Goal: Browse casually: Explore the website without a specific task or goal

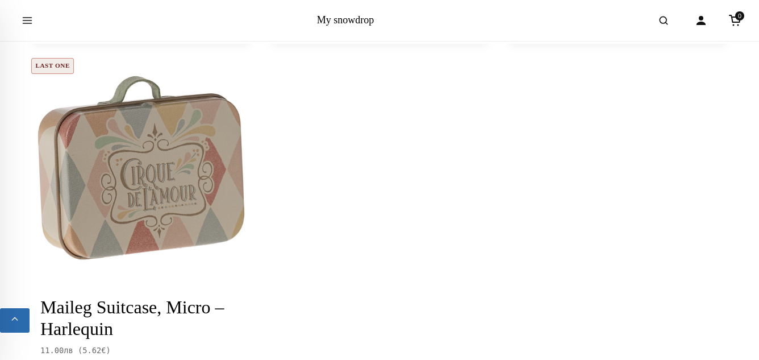
scroll to position [2200, 0]
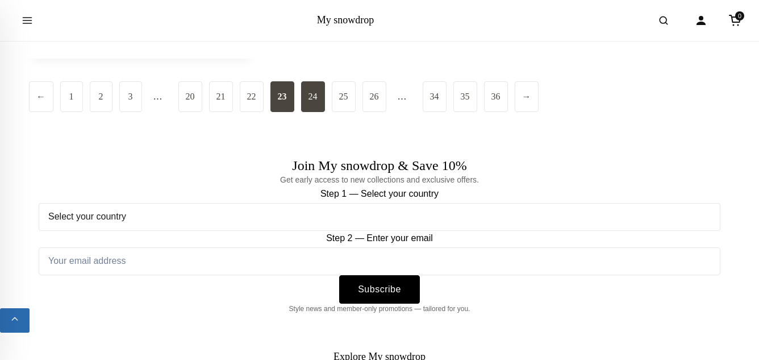
click at [319, 101] on link "24" at bounding box center [313, 96] width 24 height 31
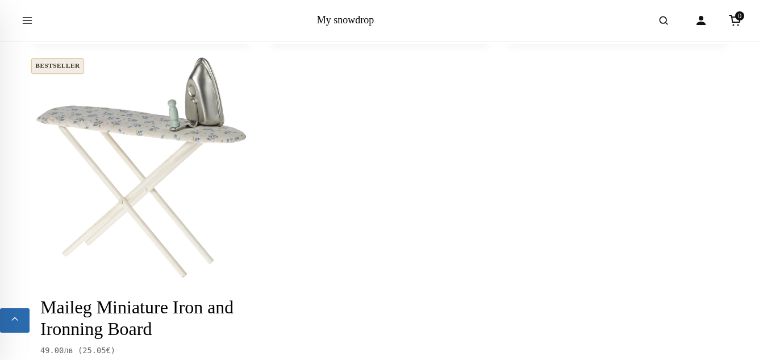
scroll to position [2200, 0]
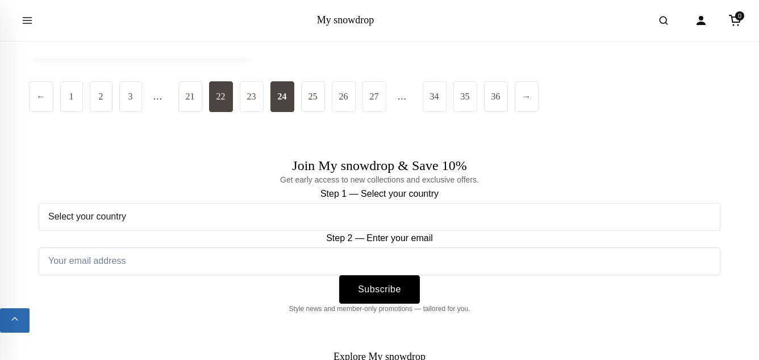
click at [220, 112] on link "22" at bounding box center [221, 96] width 24 height 31
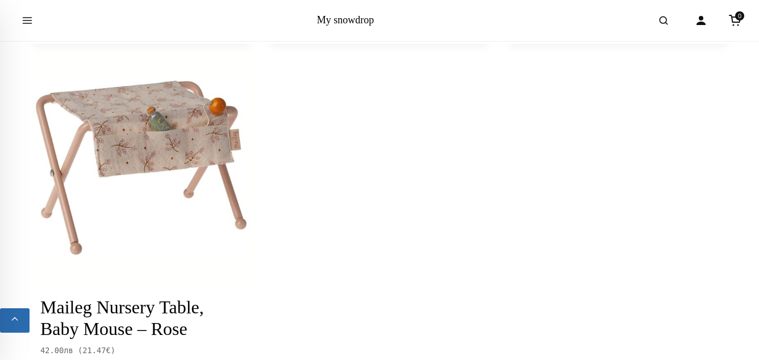
scroll to position [2200, 0]
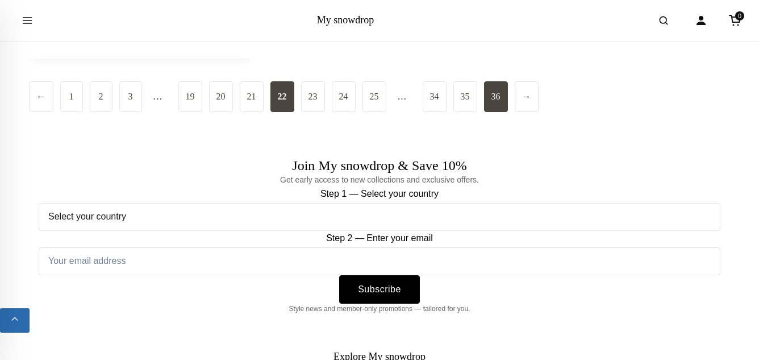
click at [508, 93] on link "36" at bounding box center [496, 96] width 24 height 31
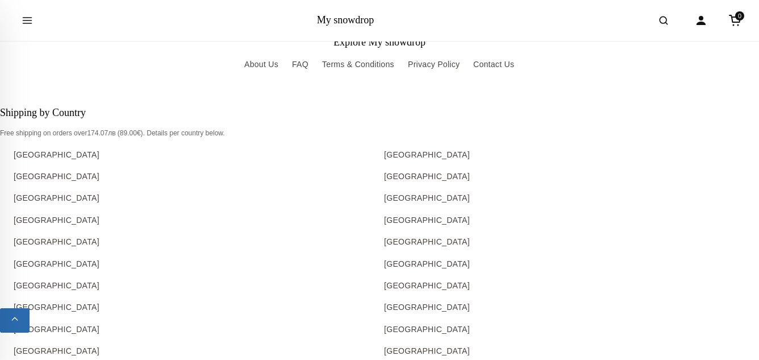
scroll to position [2200, 0]
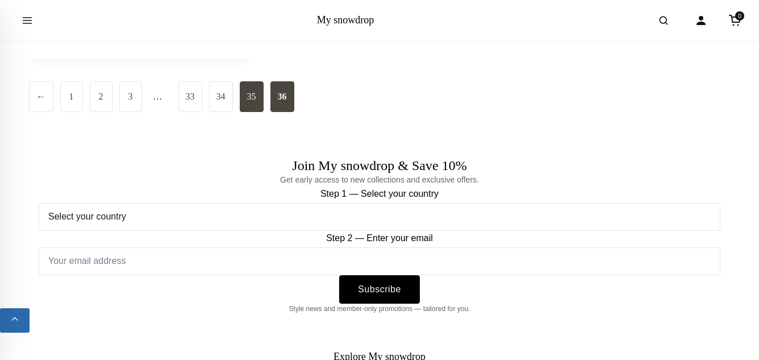
click at [259, 88] on link "35" at bounding box center [252, 96] width 24 height 31
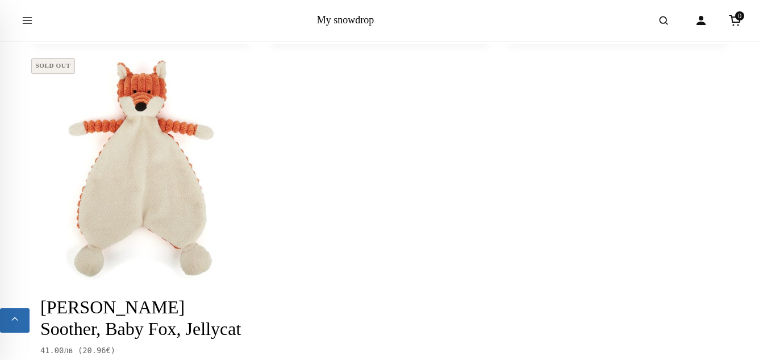
scroll to position [2200, 0]
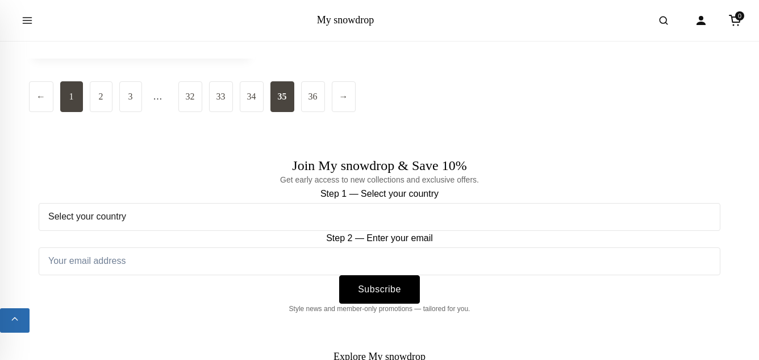
click at [70, 81] on link "1" at bounding box center [71, 96] width 23 height 31
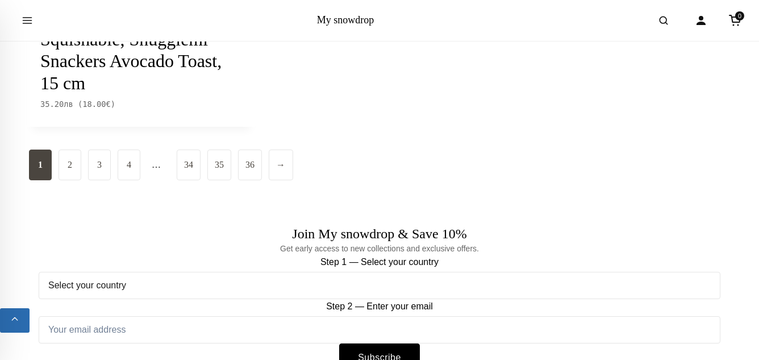
scroll to position [2219, 0]
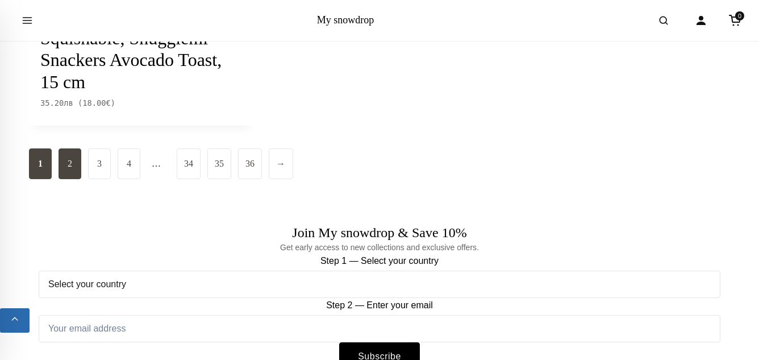
click at [78, 179] on link "2" at bounding box center [70, 163] width 23 height 31
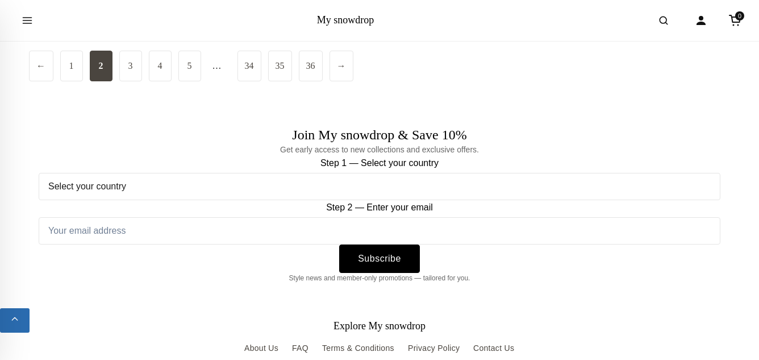
scroll to position [2318, 0]
click at [133, 80] on link "3" at bounding box center [130, 64] width 23 height 31
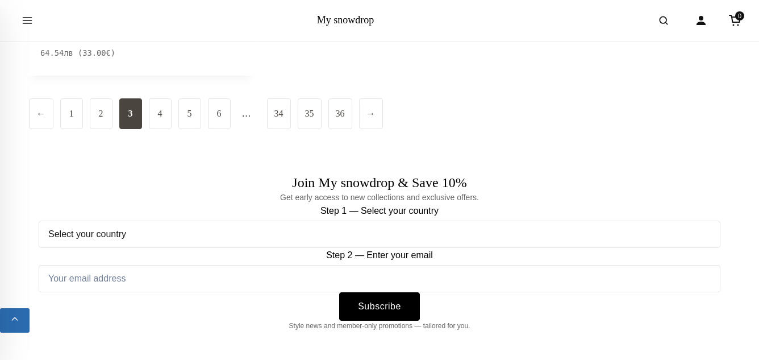
scroll to position [2321, 0]
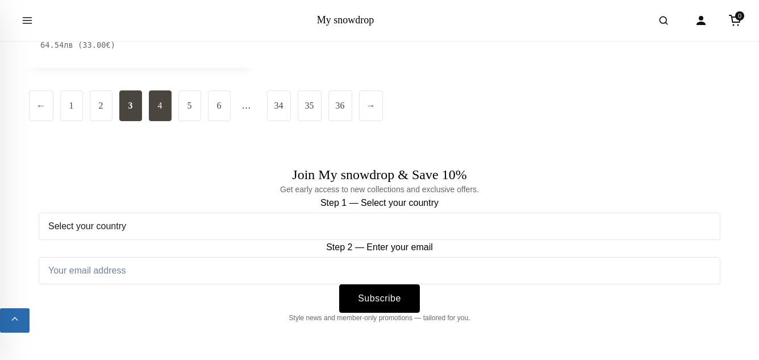
click at [152, 90] on link "4" at bounding box center [160, 105] width 23 height 31
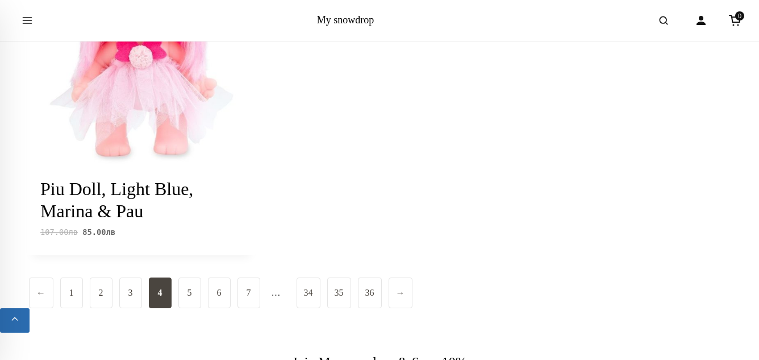
scroll to position [2159, 0]
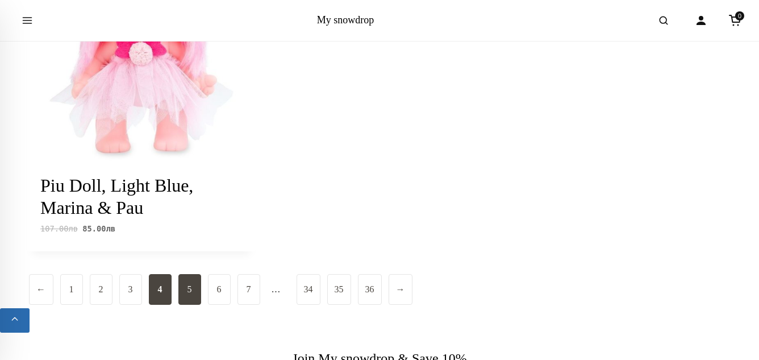
click at [189, 274] on link "5" at bounding box center [189, 289] width 23 height 31
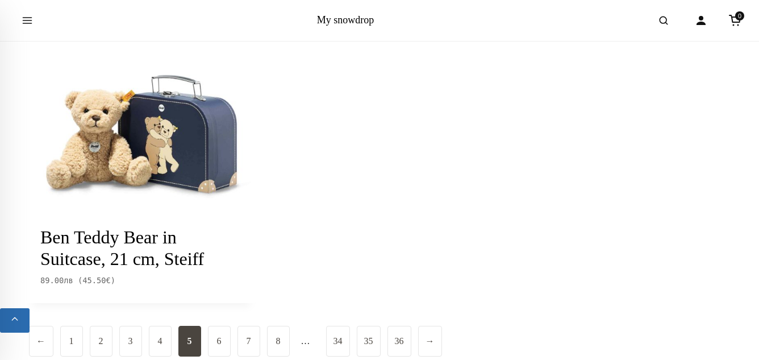
scroll to position [1978, 0]
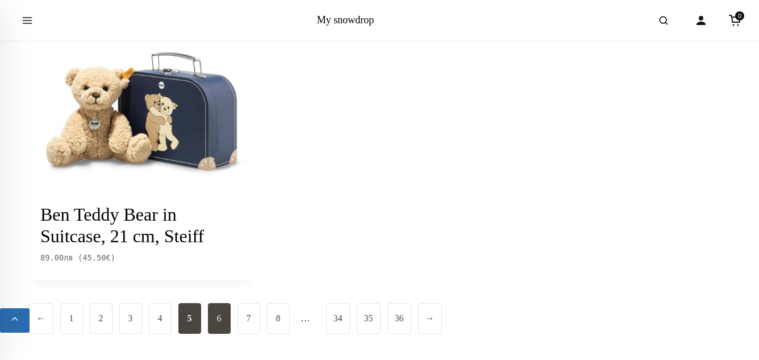
click at [218, 313] on link "6" at bounding box center [219, 318] width 23 height 31
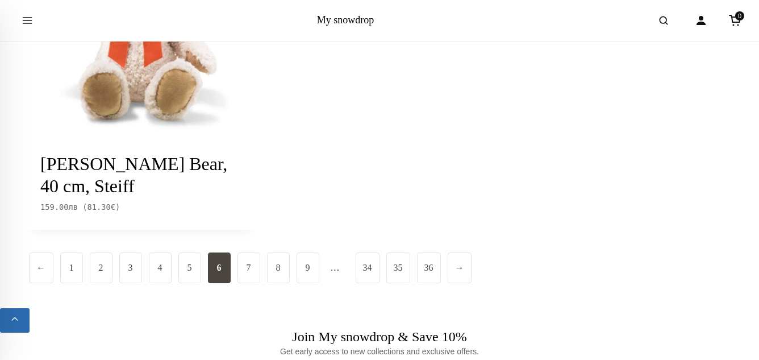
scroll to position [2008, 0]
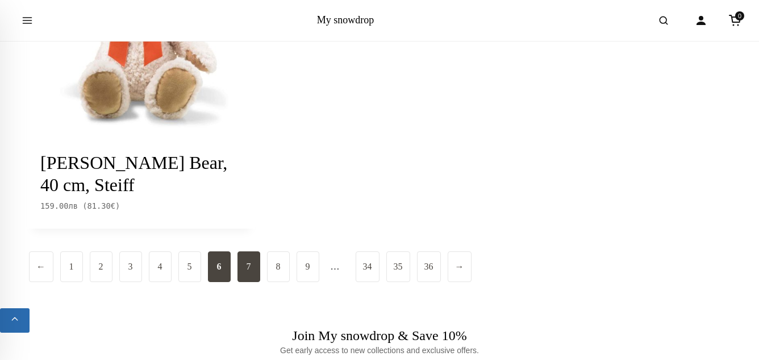
click at [240, 273] on link "7" at bounding box center [249, 266] width 23 height 31
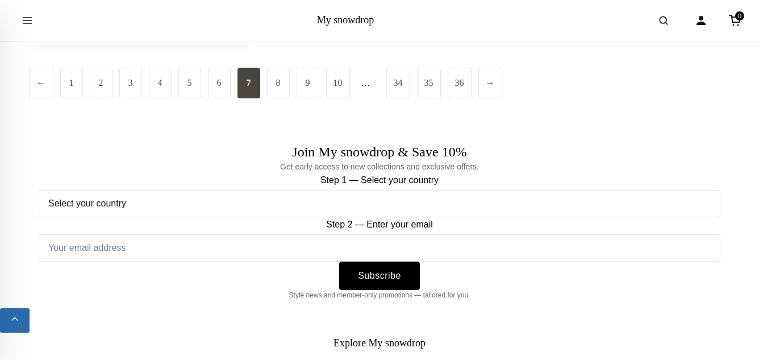
scroll to position [2236, 0]
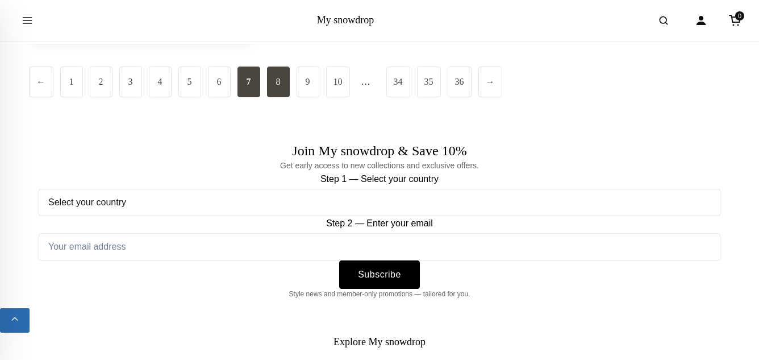
click at [278, 97] on link "8" at bounding box center [278, 81] width 23 height 31
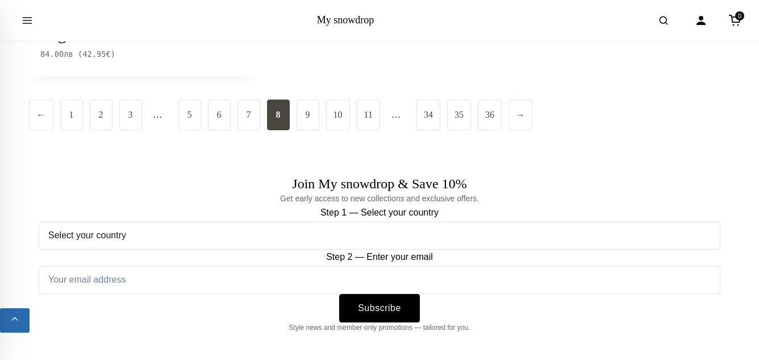
scroll to position [2227, 0]
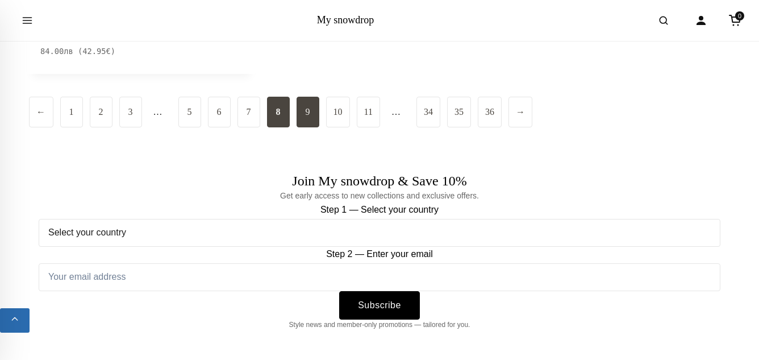
click at [302, 113] on link "9" at bounding box center [308, 112] width 23 height 31
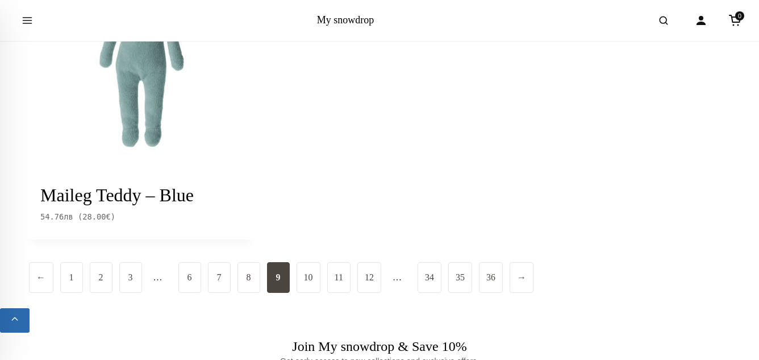
scroll to position [1998, 0]
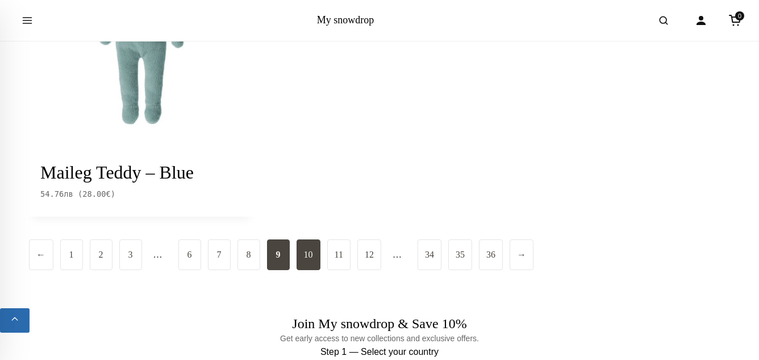
click at [302, 270] on link "10" at bounding box center [309, 254] width 24 height 31
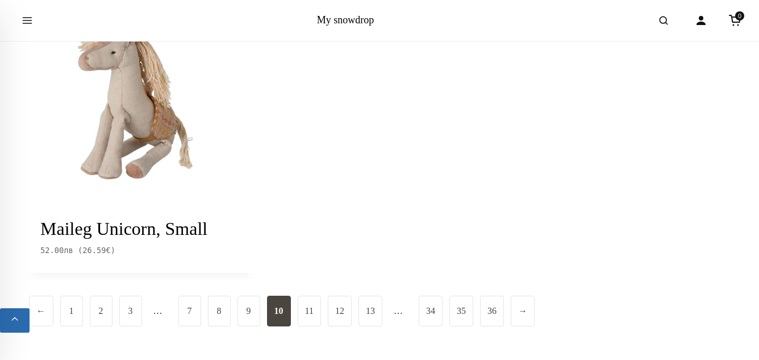
scroll to position [2020, 0]
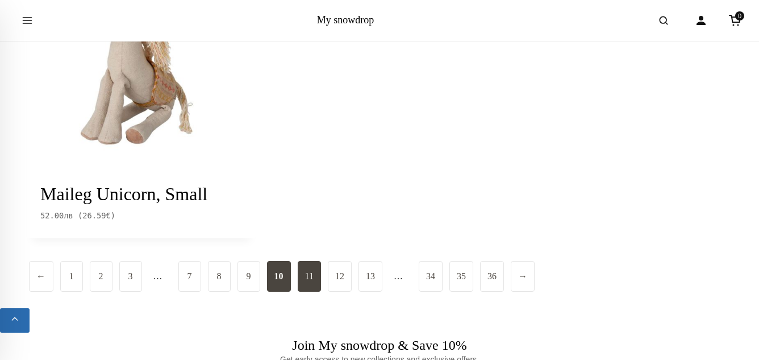
click at [311, 261] on link "11" at bounding box center [309, 276] width 23 height 31
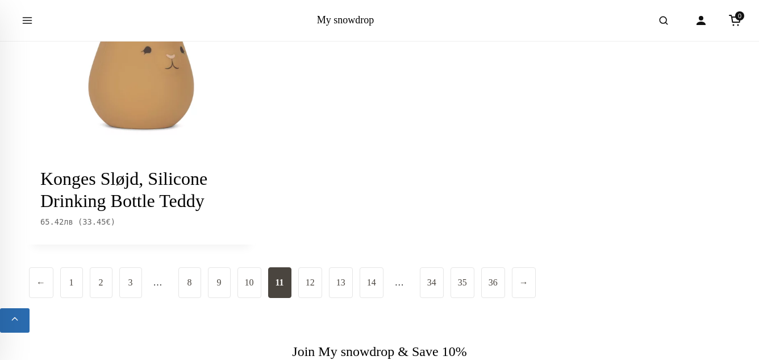
scroll to position [2058, 0]
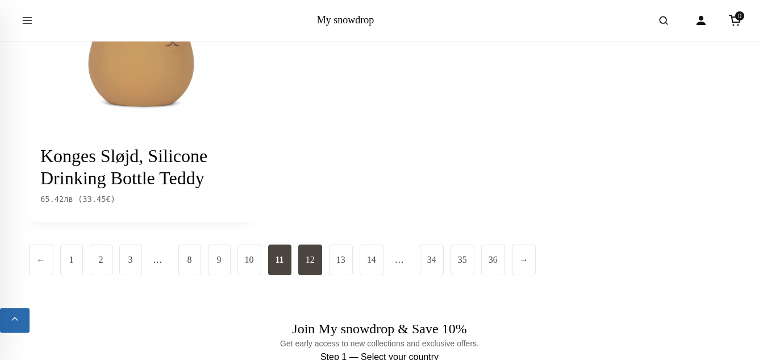
click at [306, 260] on link "12" at bounding box center [310, 259] width 24 height 31
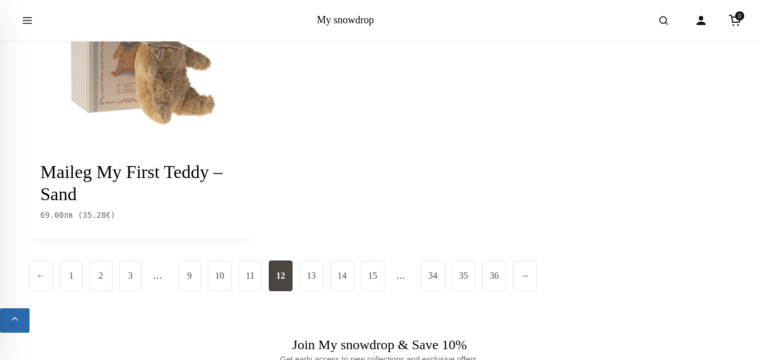
scroll to position [2011, 0]
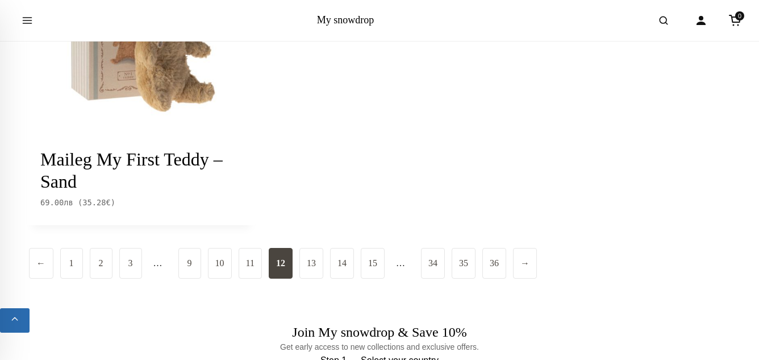
click at [306, 260] on link "13" at bounding box center [311, 263] width 24 height 31
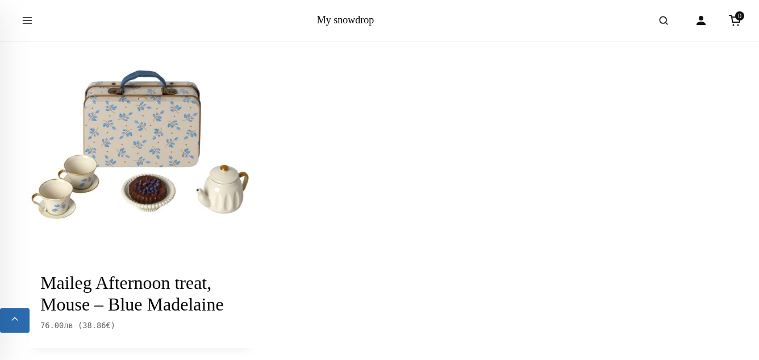
scroll to position [1993, 0]
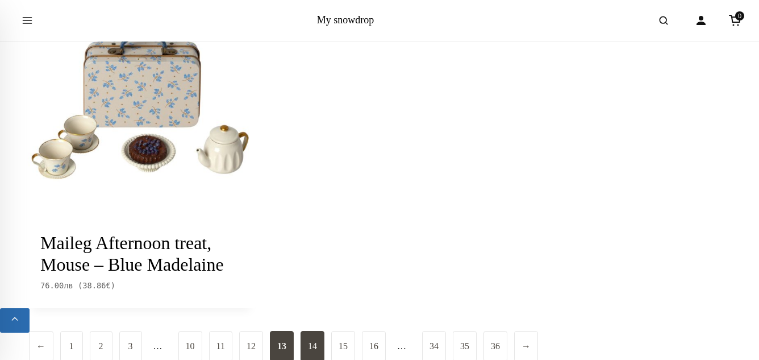
click at [301, 348] on link "14" at bounding box center [313, 346] width 24 height 31
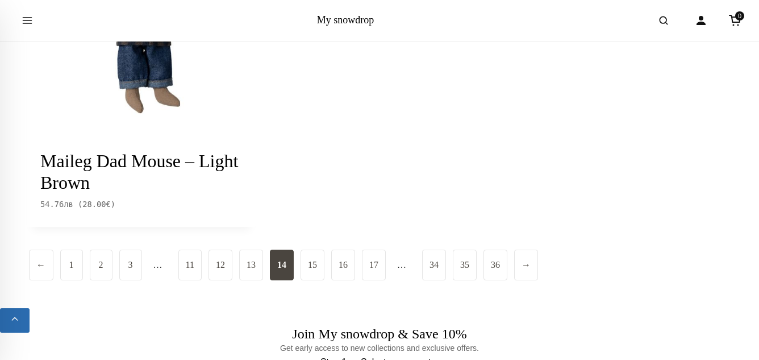
scroll to position [2048, 0]
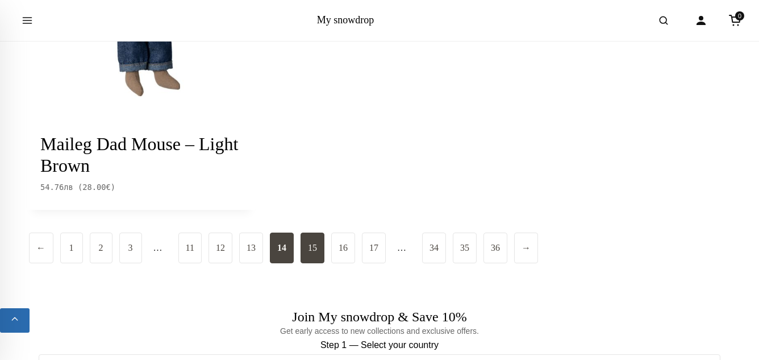
click at [314, 263] on link "15" at bounding box center [313, 247] width 24 height 31
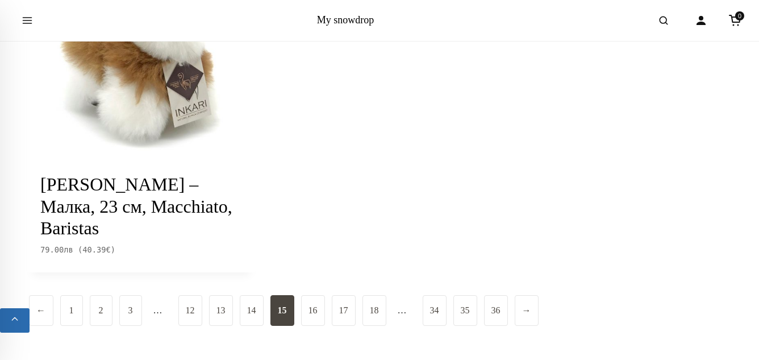
scroll to position [1988, 0]
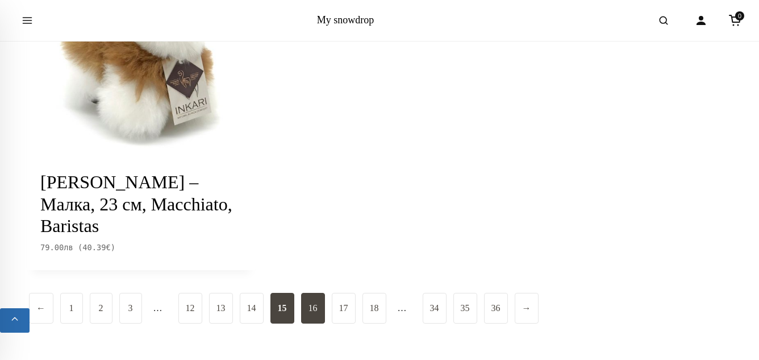
click at [314, 301] on link "16" at bounding box center [313, 308] width 24 height 31
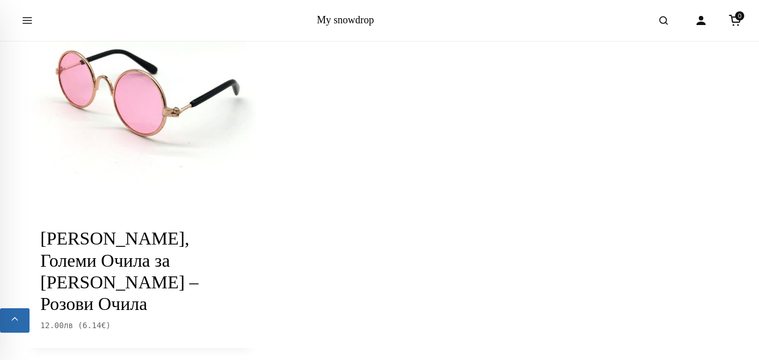
scroll to position [2077, 0]
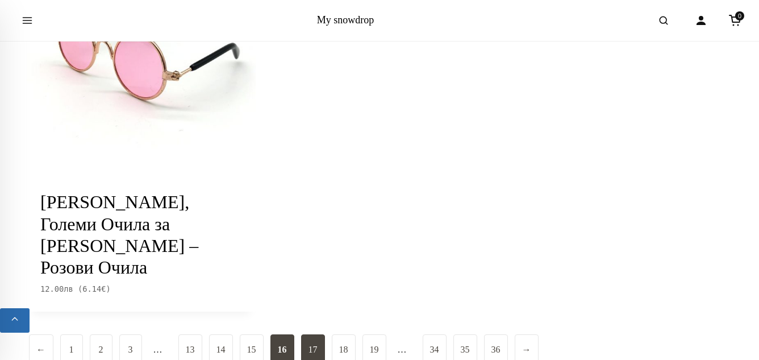
click at [311, 334] on link "17" at bounding box center [313, 349] width 24 height 31
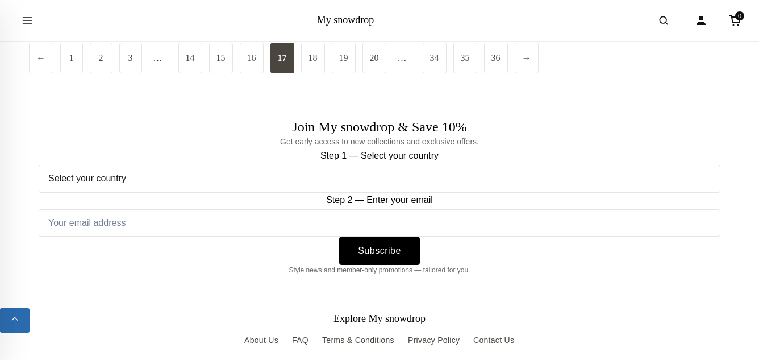
scroll to position [2289, 0]
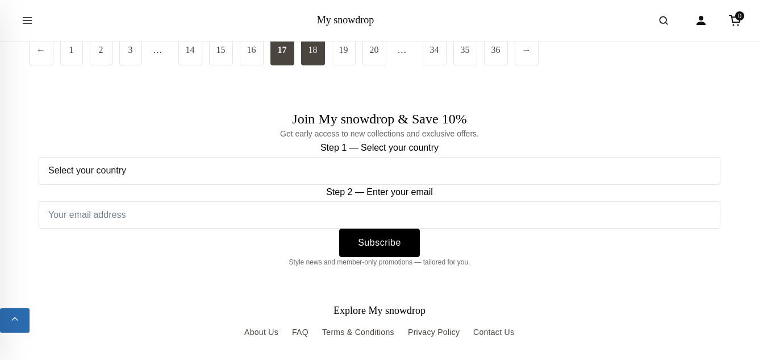
click at [313, 65] on link "18" at bounding box center [313, 50] width 24 height 31
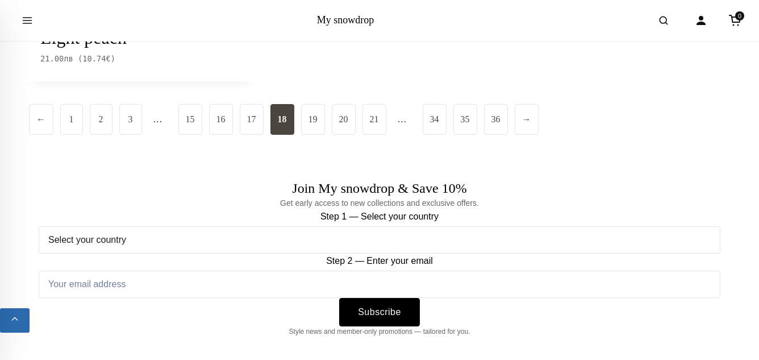
scroll to position [2192, 0]
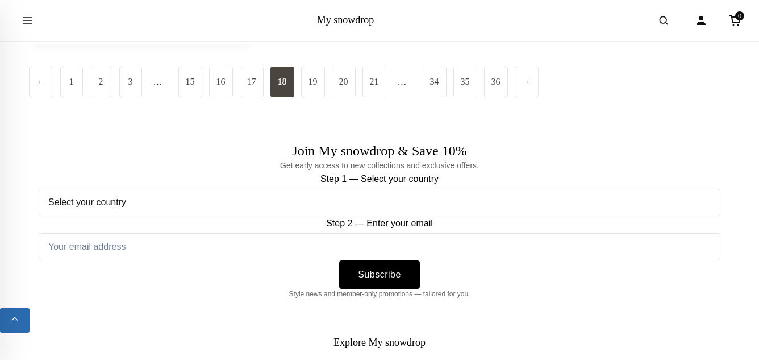
click at [313, 91] on link "19" at bounding box center [313, 81] width 24 height 31
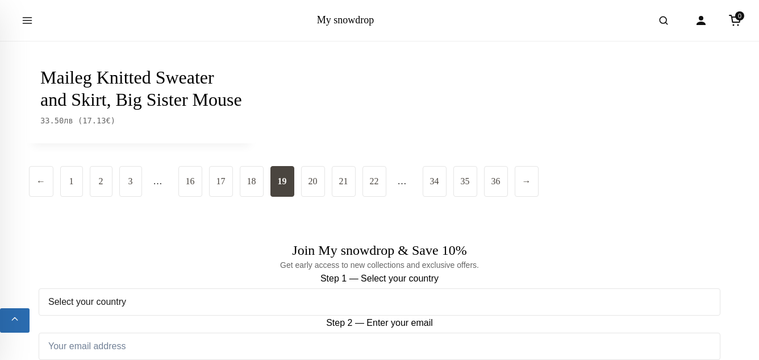
scroll to position [2276, 0]
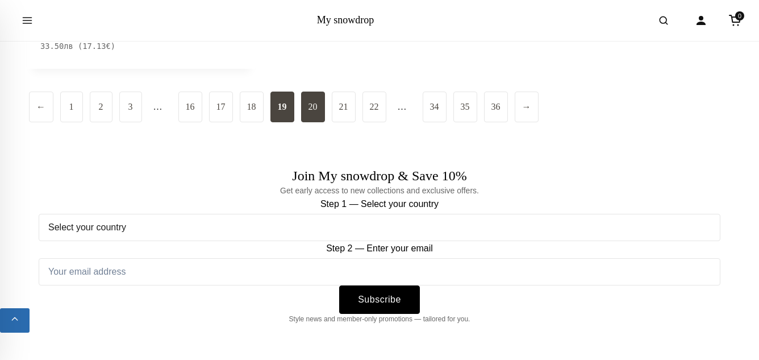
click at [313, 95] on link "20" at bounding box center [313, 106] width 24 height 31
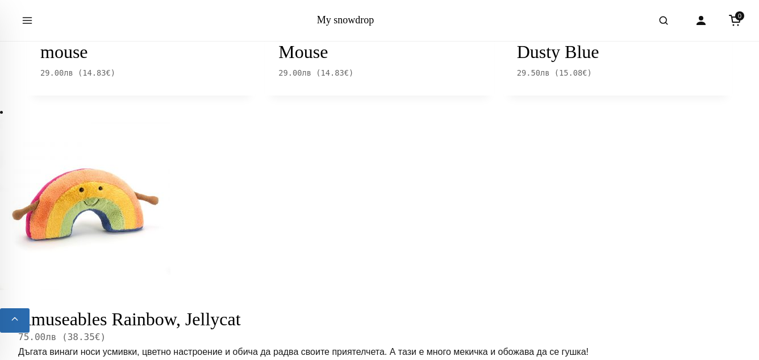
scroll to position [1506, 0]
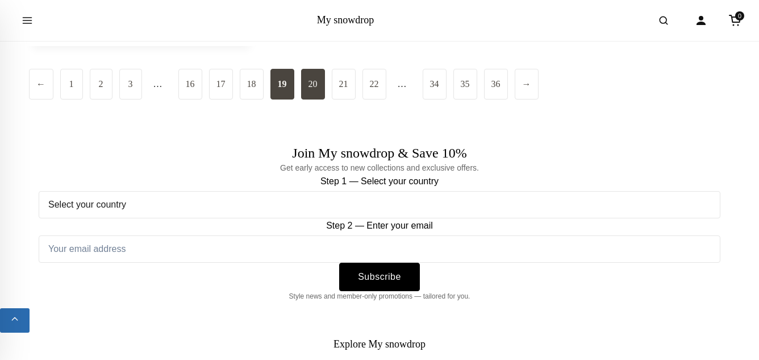
click at [320, 85] on link "20" at bounding box center [313, 84] width 24 height 31
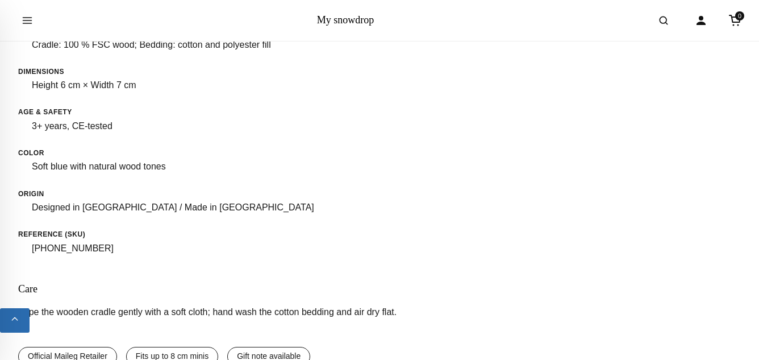
scroll to position [2599, 0]
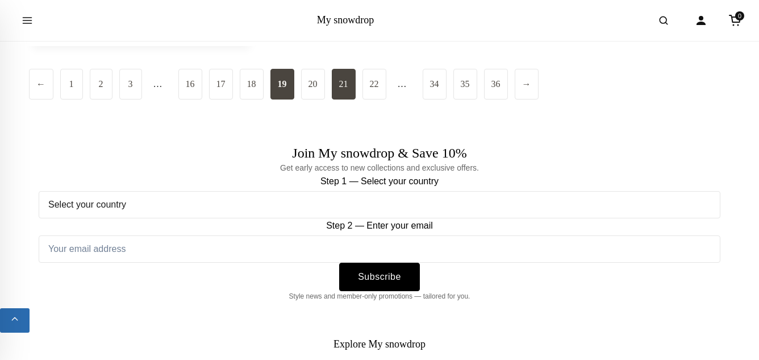
click at [345, 90] on link "21" at bounding box center [344, 84] width 24 height 31
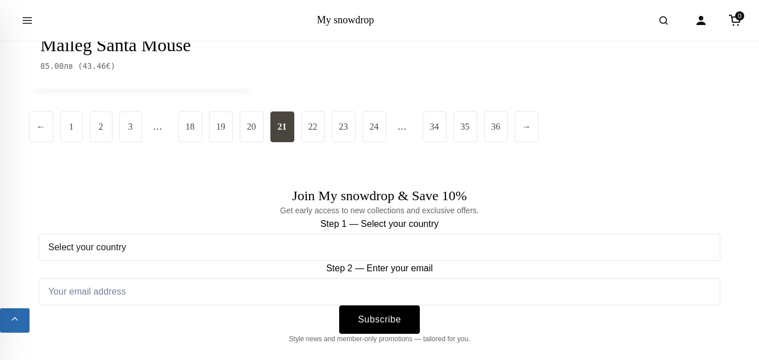
scroll to position [2158, 0]
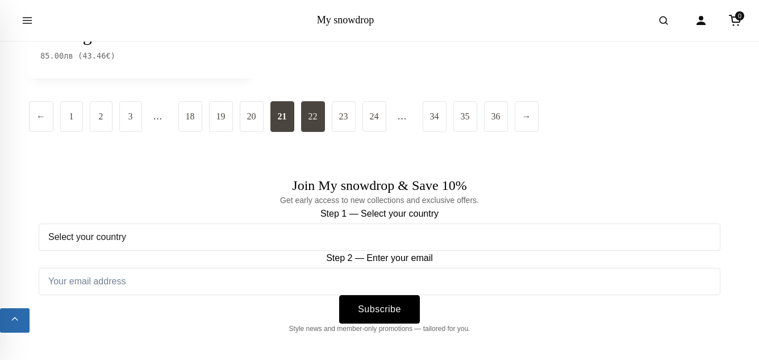
click at [311, 114] on link "22" at bounding box center [313, 116] width 24 height 31
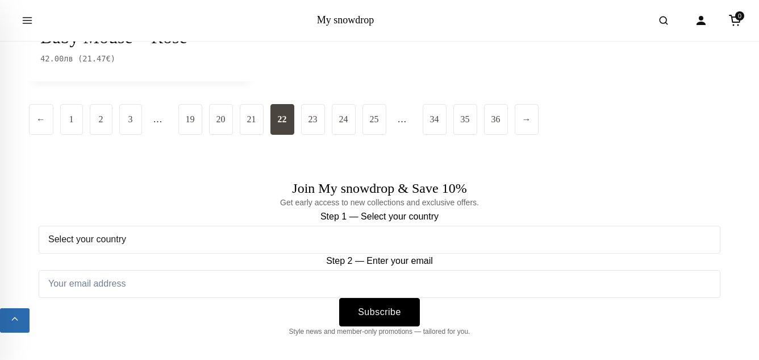
scroll to position [2206, 0]
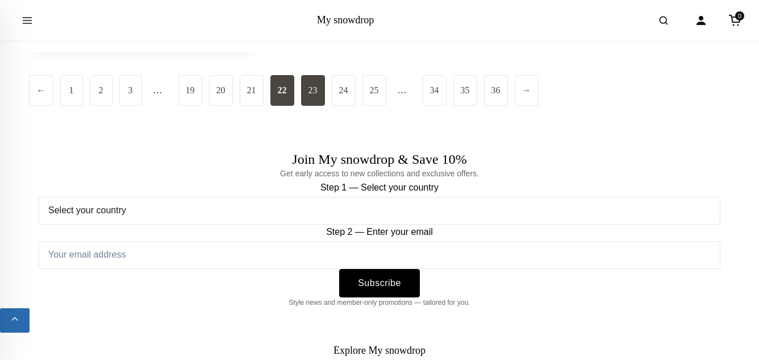
click at [315, 95] on link "23" at bounding box center [313, 90] width 24 height 31
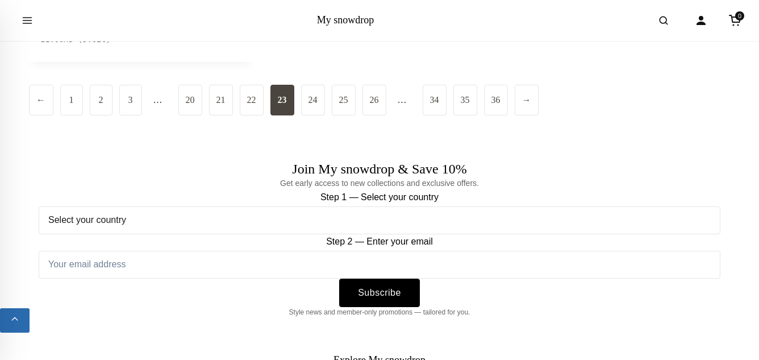
scroll to position [2209, 0]
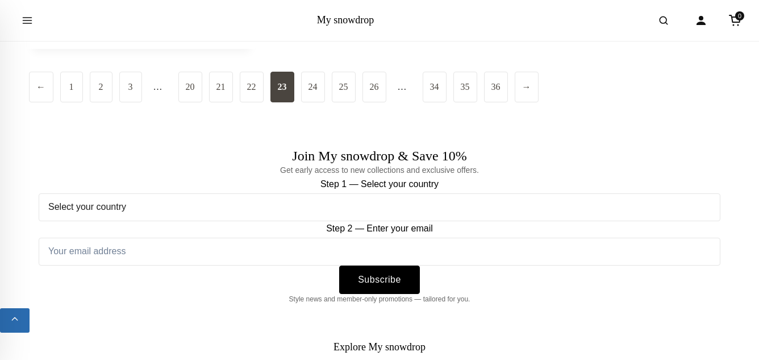
click at [315, 95] on link "24" at bounding box center [313, 87] width 24 height 31
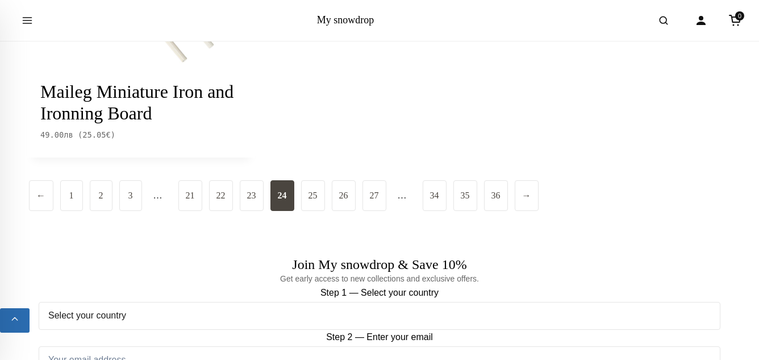
scroll to position [2134, 0]
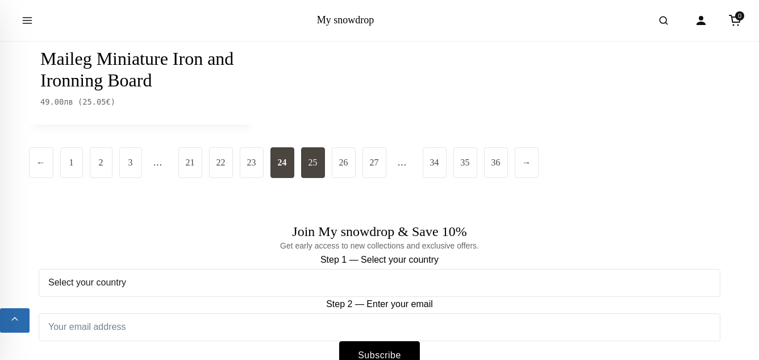
click at [321, 177] on link "25" at bounding box center [313, 162] width 24 height 31
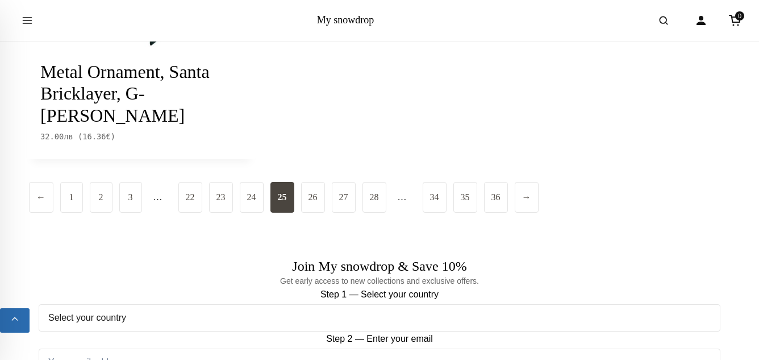
scroll to position [2159, 0]
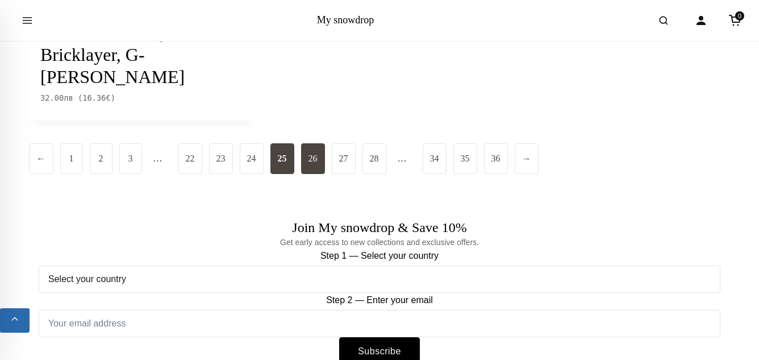
click at [320, 143] on link "26" at bounding box center [313, 158] width 24 height 31
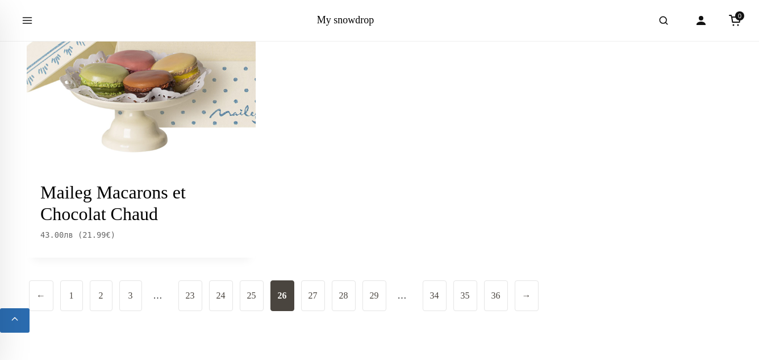
scroll to position [2044, 0]
click at [315, 280] on link "27" at bounding box center [313, 295] width 24 height 31
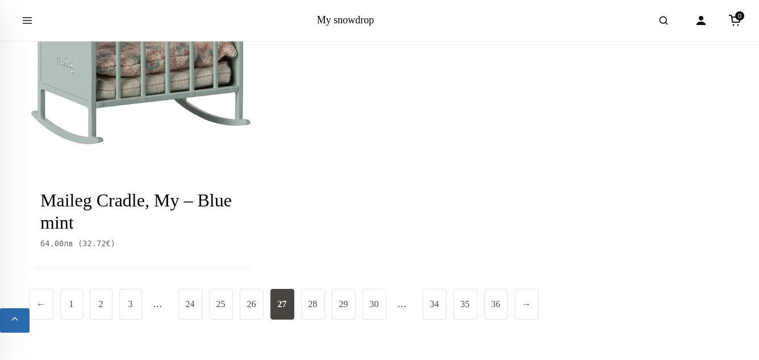
scroll to position [1990, 0]
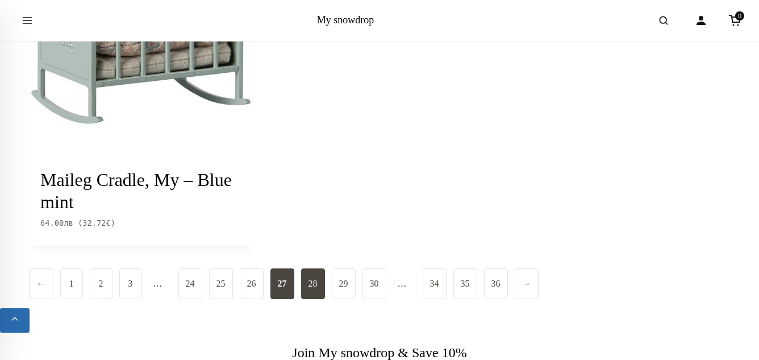
click at [313, 286] on link "28" at bounding box center [313, 283] width 24 height 31
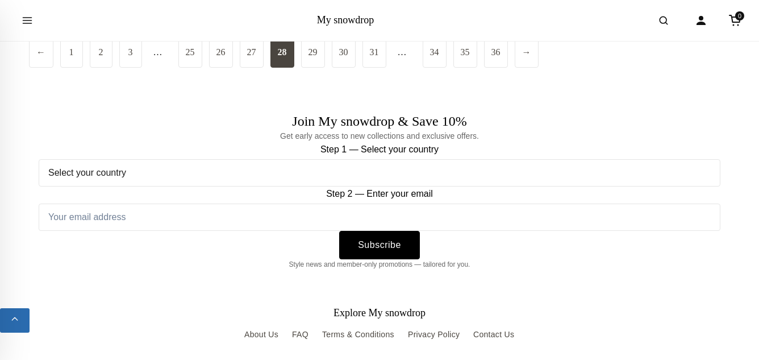
scroll to position [2240, 0]
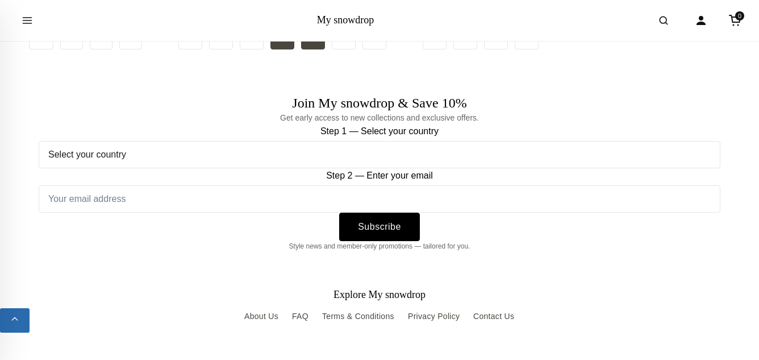
click at [323, 49] on link "29" at bounding box center [313, 34] width 24 height 31
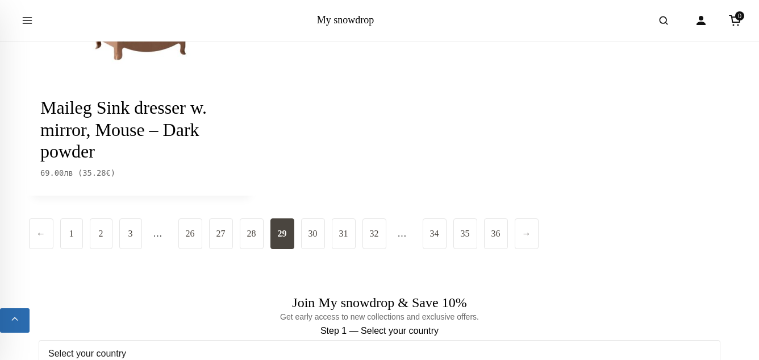
scroll to position [2069, 0]
